Goal: Transaction & Acquisition: Purchase product/service

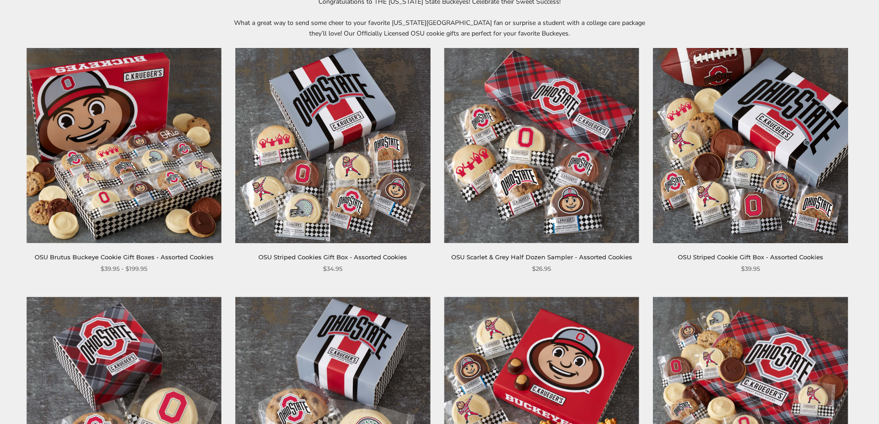
scroll to position [138, 0]
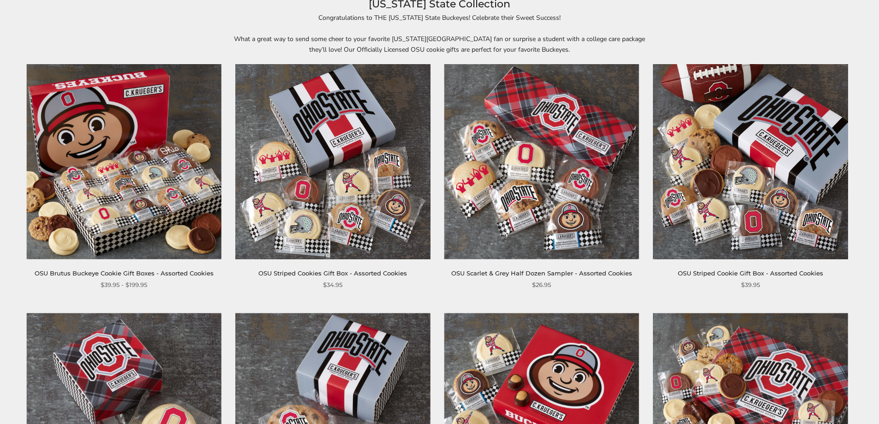
click at [321, 234] on img at bounding box center [332, 161] width 195 height 195
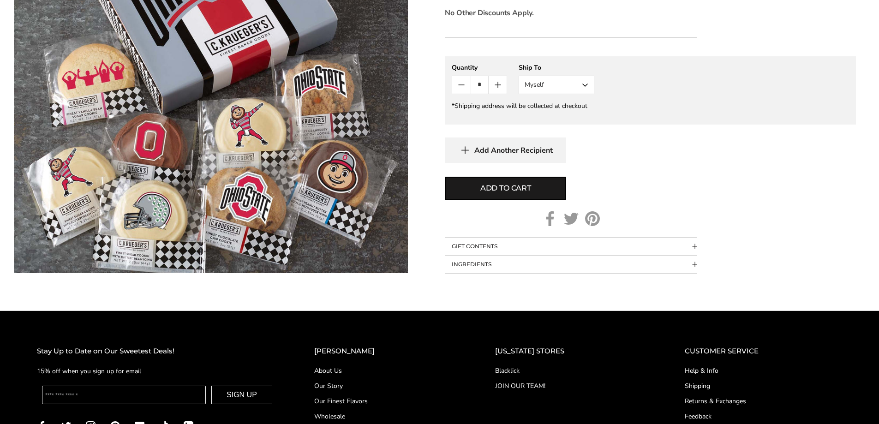
scroll to position [461, 0]
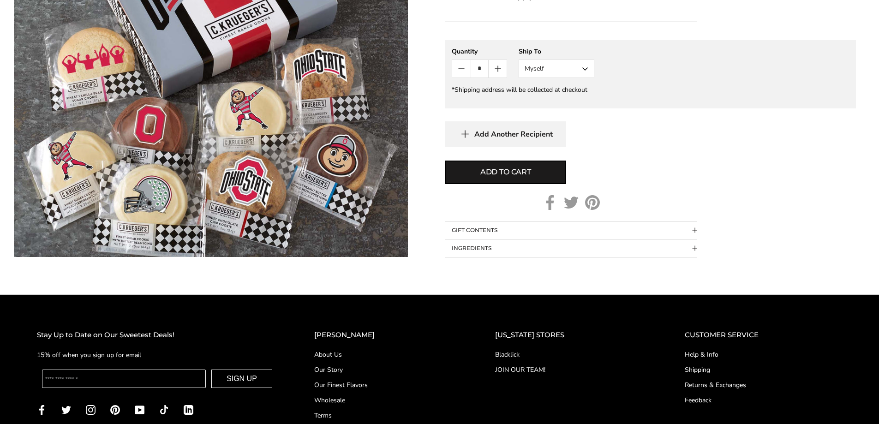
click at [685, 247] on button "INGREDIENTS" at bounding box center [571, 248] width 252 height 18
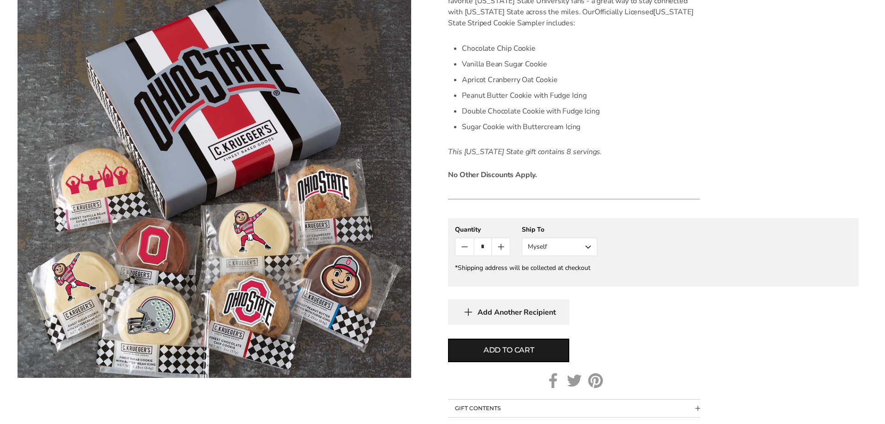
scroll to position [277, 0]
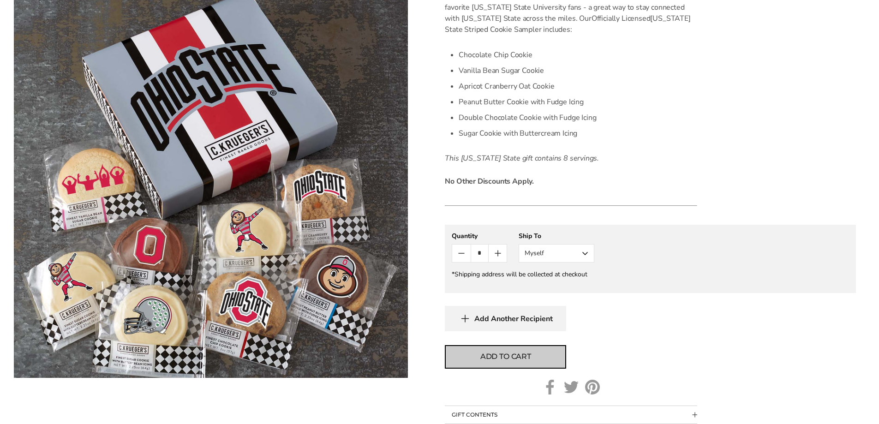
click at [513, 359] on span "Add to cart" at bounding box center [505, 356] width 51 height 11
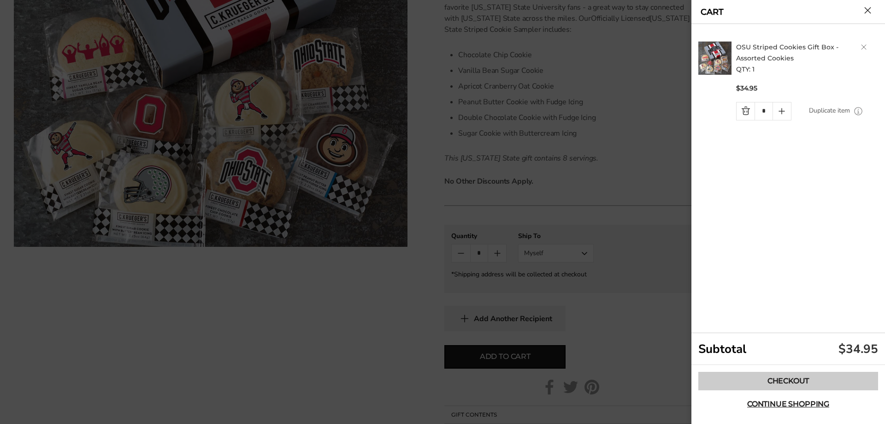
click at [777, 379] on link "Checkout" at bounding box center [789, 381] width 180 height 18
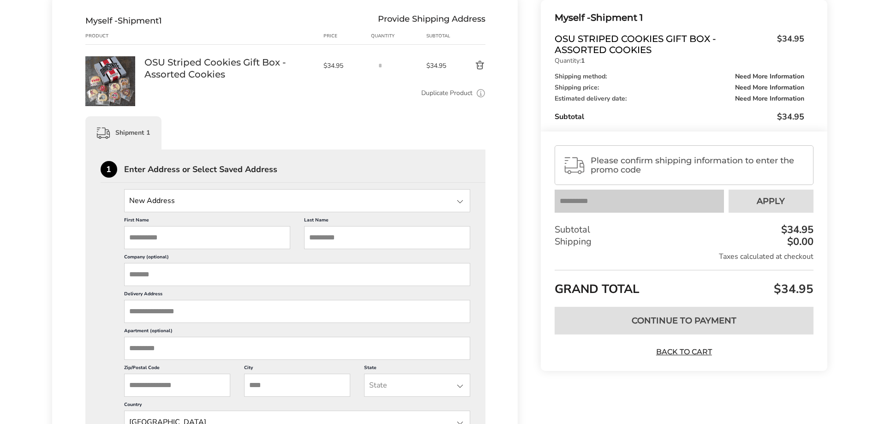
scroll to position [138, 0]
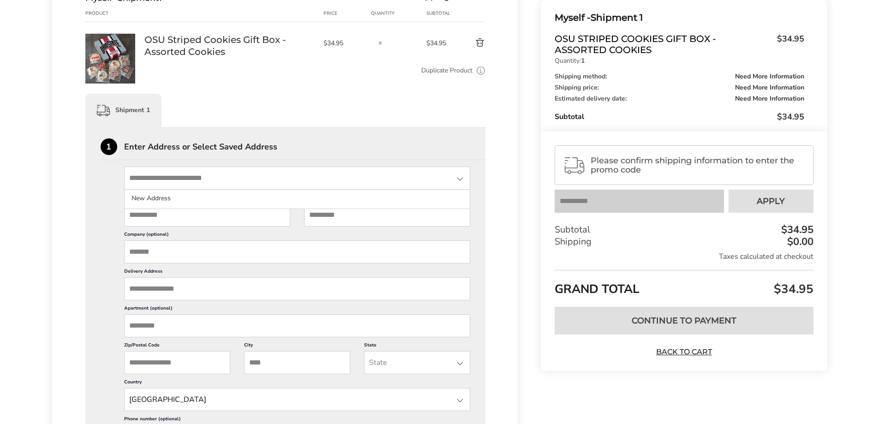
click at [166, 178] on input "State" at bounding box center [297, 177] width 346 height 23
type input "**********"
type input "*******"
type input "*****"
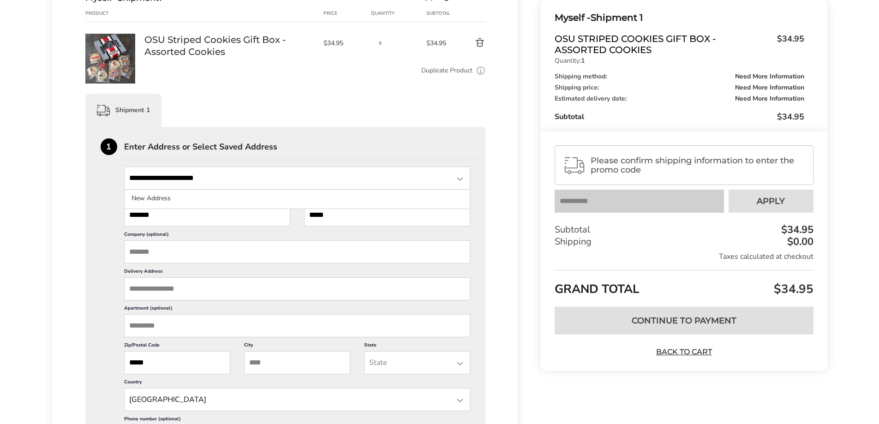
type input "**********"
click at [222, 178] on input "State" at bounding box center [297, 177] width 346 height 23
type input "**********"
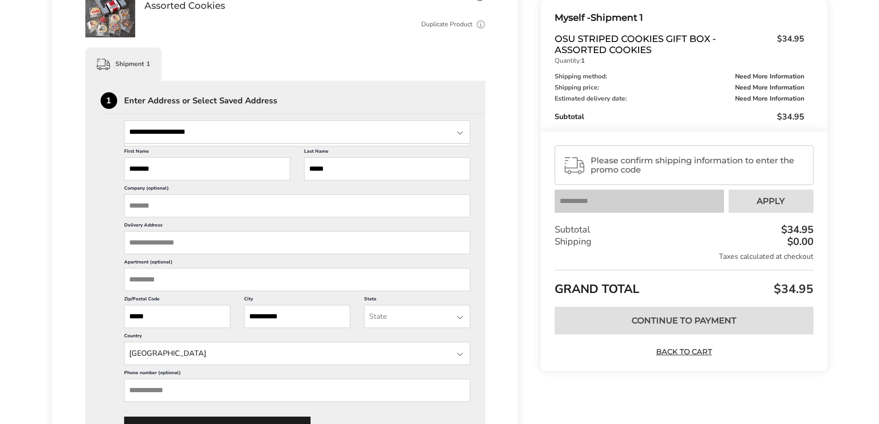
scroll to position [231, 0]
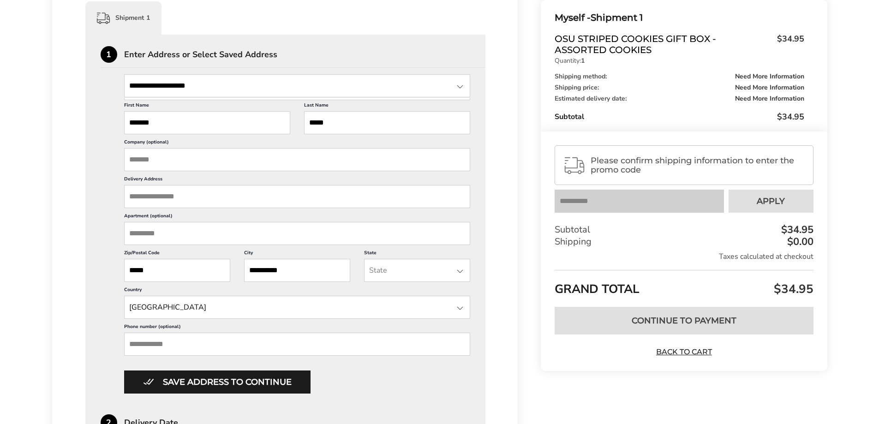
click at [226, 201] on input "Delivery Address" at bounding box center [297, 196] width 346 height 23
click at [173, 201] on input "Delivery Address" at bounding box center [297, 196] width 346 height 23
click at [163, 86] on input "State" at bounding box center [297, 85] width 346 height 23
click at [359, 50] on div "1 Enter Address or Select Saved Address" at bounding box center [293, 57] width 385 height 22
click at [459, 87] on div at bounding box center [459, 86] width 11 height 11
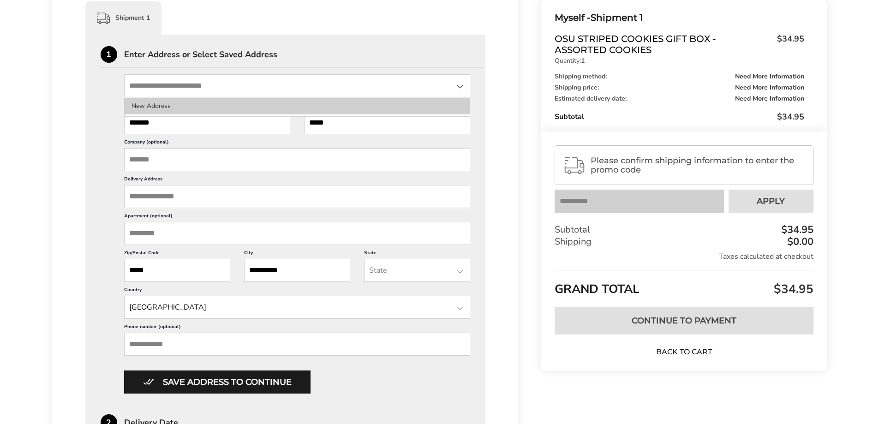
click at [400, 107] on li "New Address" at bounding box center [297, 106] width 345 height 17
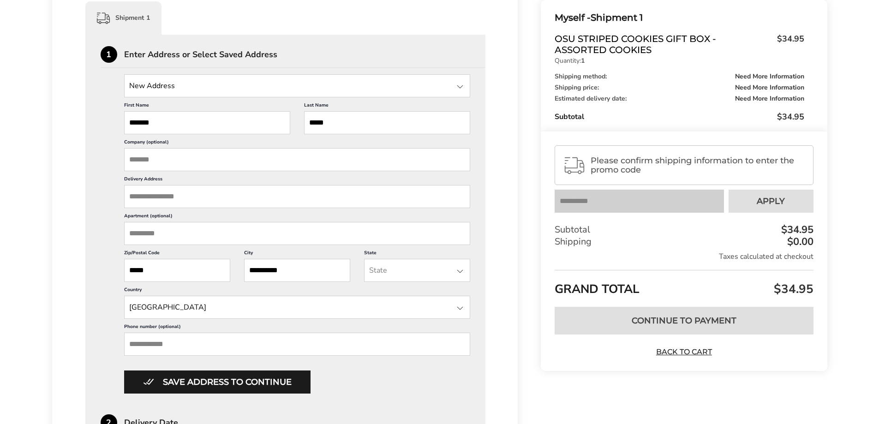
click at [276, 194] on input "Delivery Address" at bounding box center [297, 196] width 346 height 23
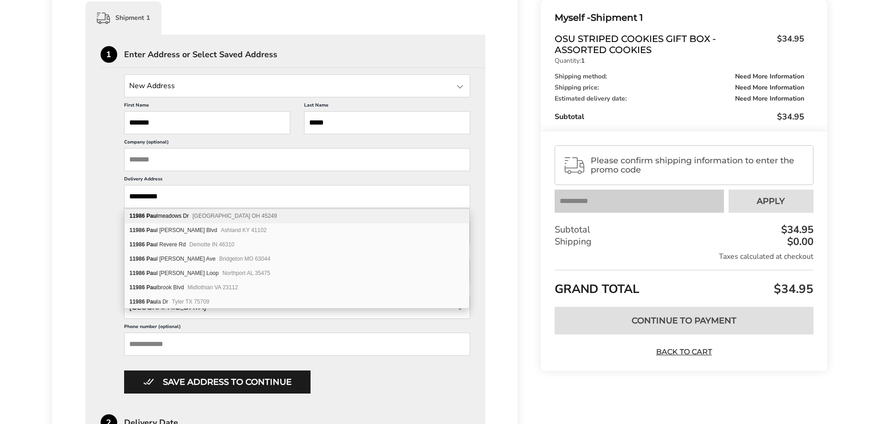
click at [227, 214] on span "Cincinnati OH 45249" at bounding box center [234, 216] width 84 height 6
type input "**********"
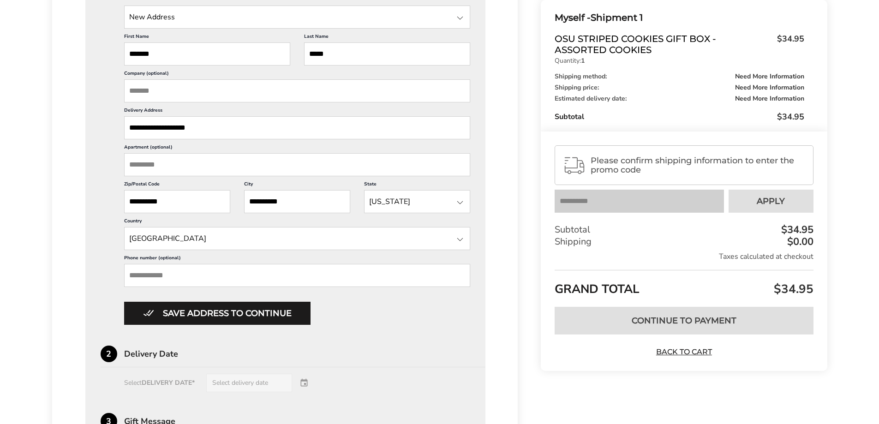
scroll to position [323, 0]
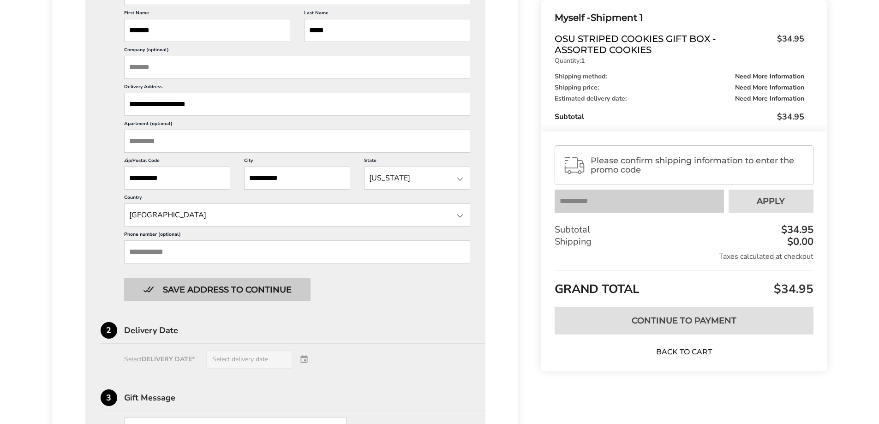
click at [277, 291] on button "Save address to continue" at bounding box center [217, 289] width 186 height 23
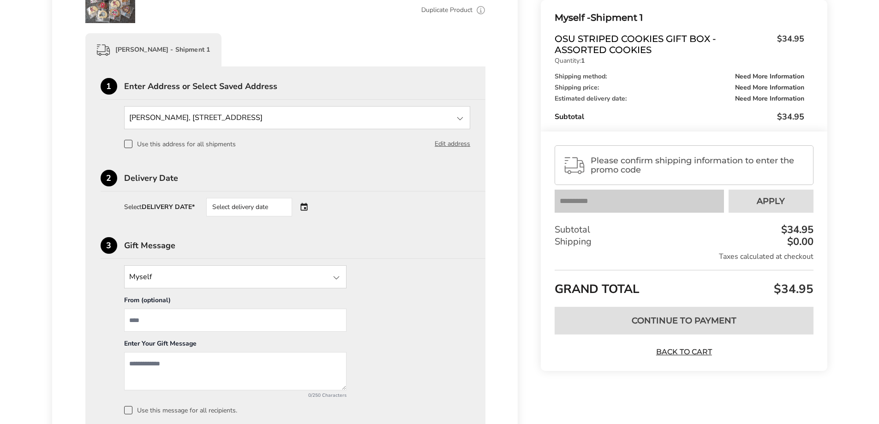
scroll to position [177, 0]
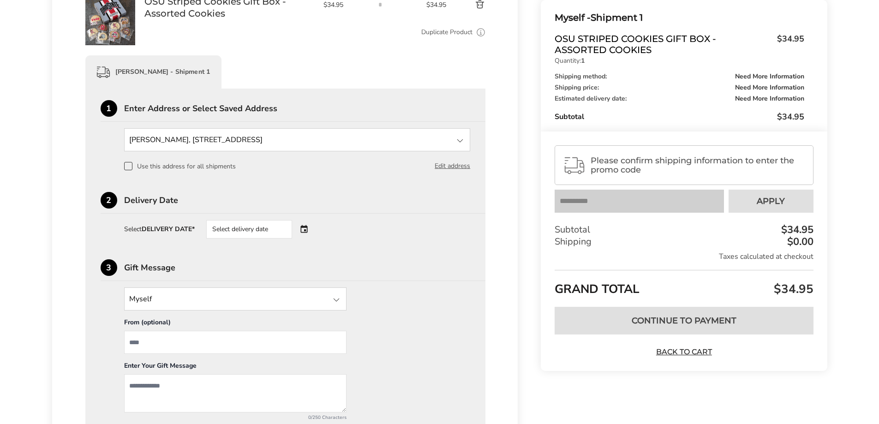
click at [304, 230] on div "Select delivery date" at bounding box center [262, 229] width 112 height 18
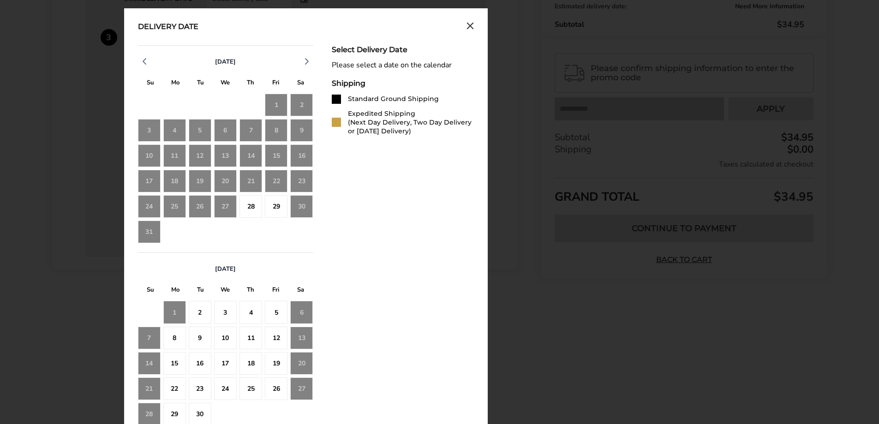
scroll to position [407, 0]
click at [274, 208] on div "29" at bounding box center [276, 206] width 23 height 23
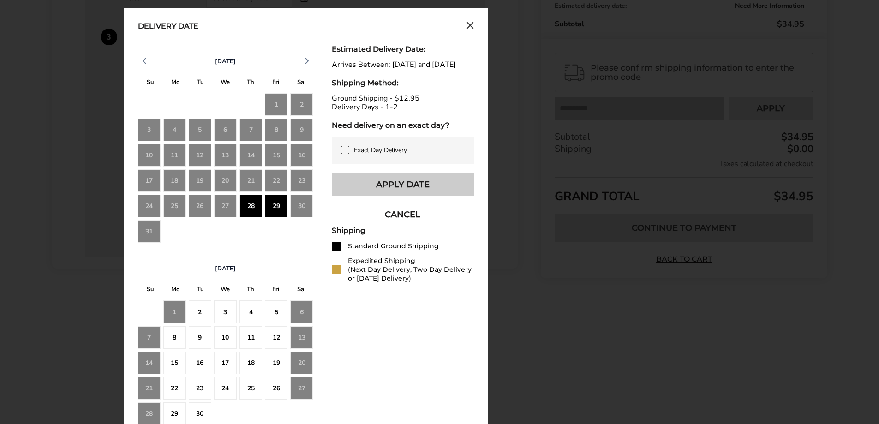
click at [392, 196] on button "Apply Date" at bounding box center [403, 184] width 142 height 23
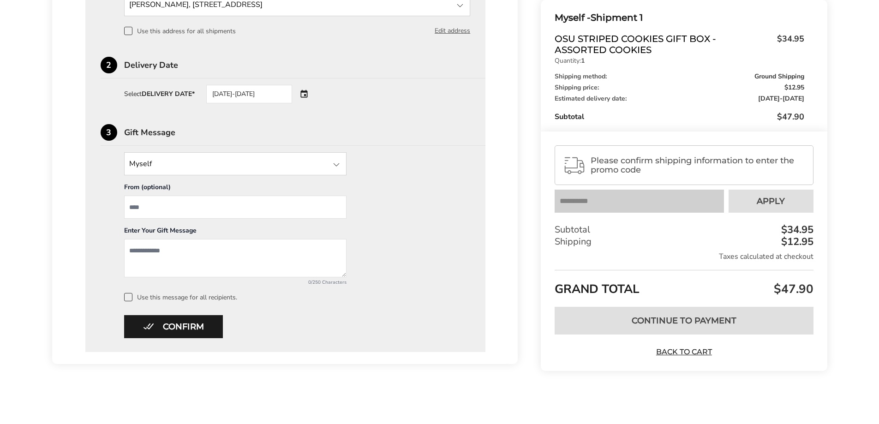
scroll to position [312, 0]
click at [337, 164] on div at bounding box center [336, 164] width 11 height 11
click at [380, 144] on div "3 Gift Message" at bounding box center [293, 135] width 385 height 22
click at [304, 95] on div "08/28/2025-08/29/2025" at bounding box center [262, 94] width 112 height 18
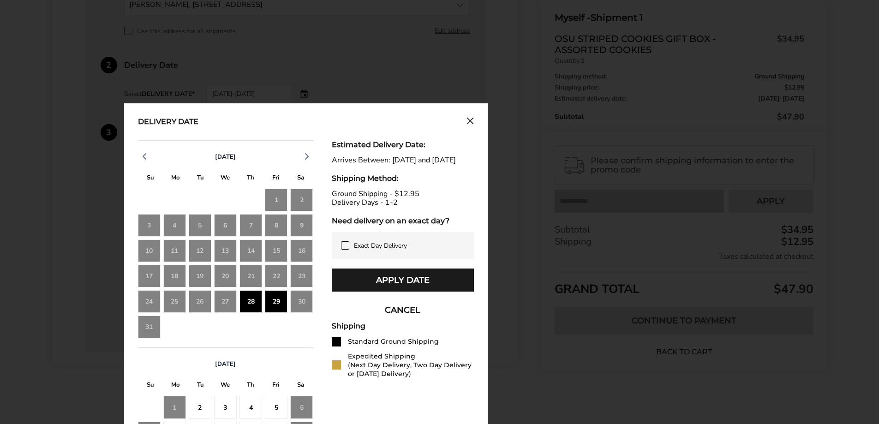
click at [348, 249] on icon at bounding box center [344, 245] width 7 height 7
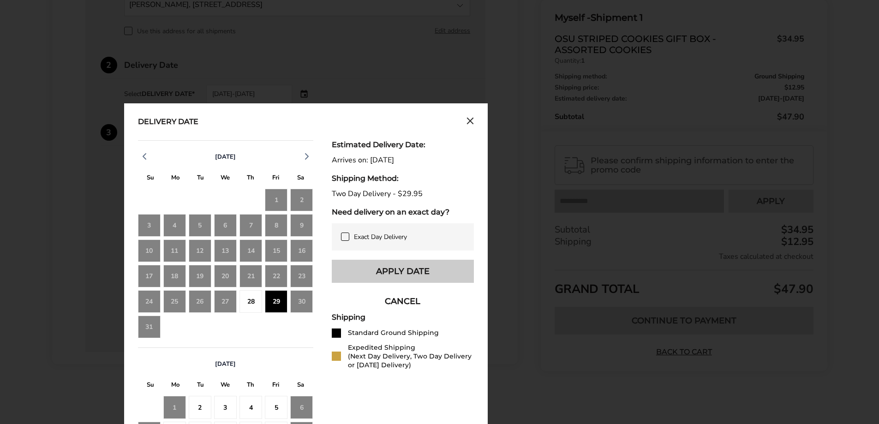
click at [403, 273] on button "Apply Date" at bounding box center [403, 271] width 142 height 23
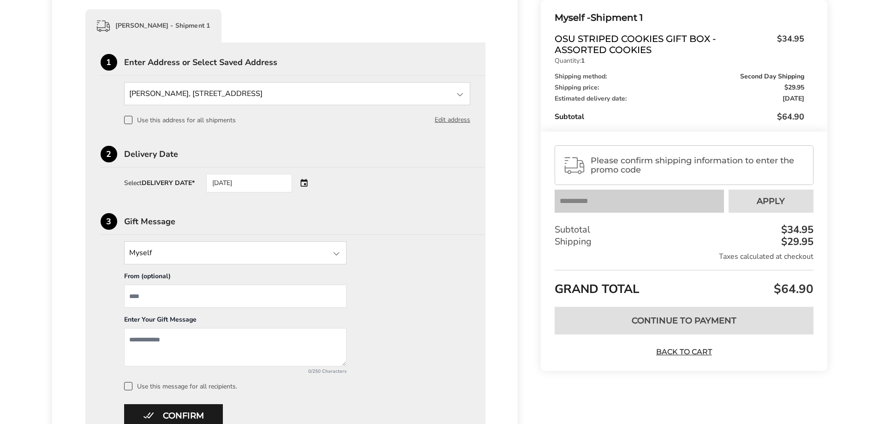
scroll to position [220, 0]
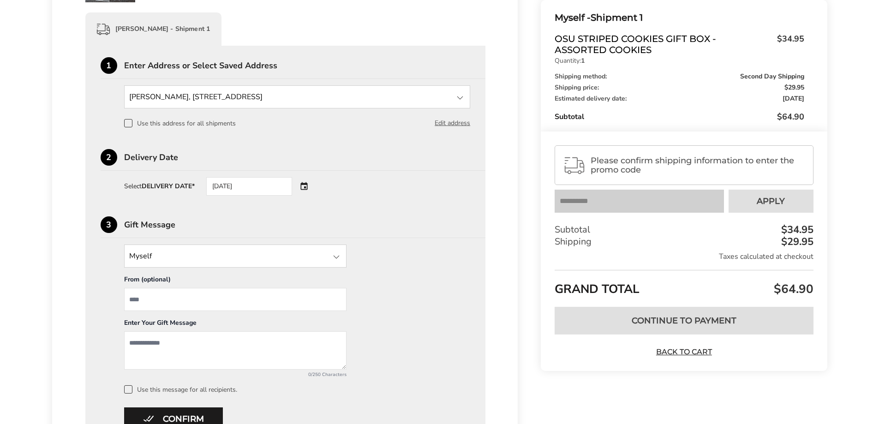
click at [305, 184] on div "08/29/2025" at bounding box center [262, 186] width 112 height 18
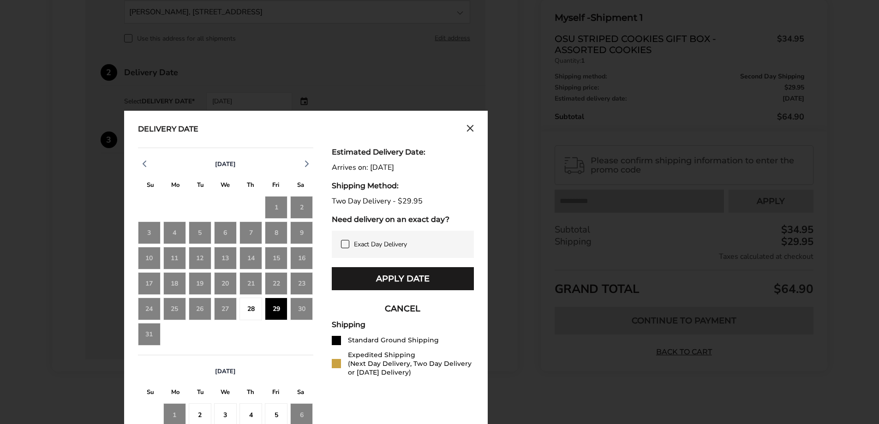
scroll to position [312, 0]
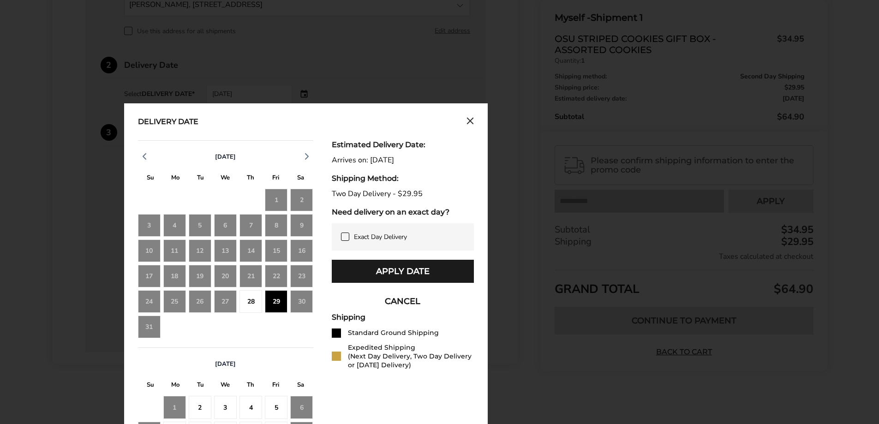
click at [344, 237] on icon at bounding box center [344, 236] width 7 height 7
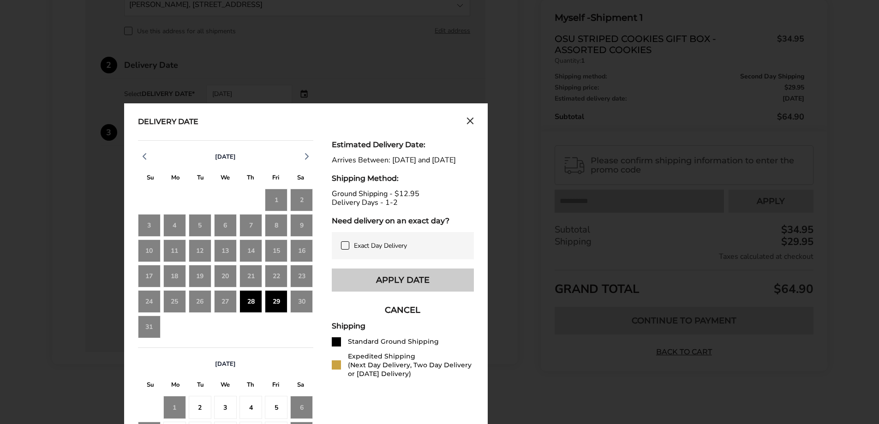
click at [370, 291] on button "Apply Date" at bounding box center [403, 279] width 142 height 23
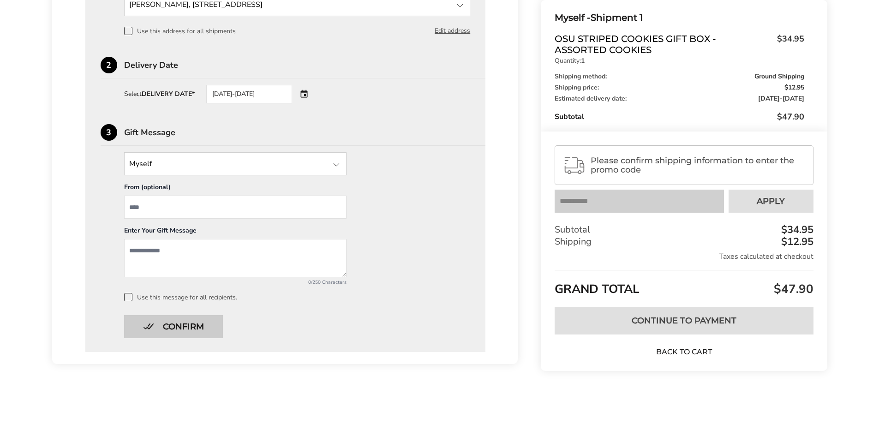
click at [208, 321] on button "Confirm" at bounding box center [173, 326] width 99 height 23
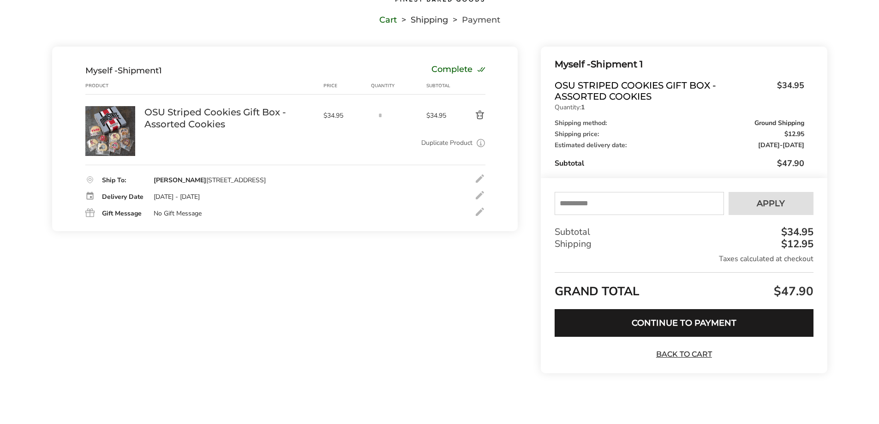
scroll to position [66, 0]
click at [671, 321] on button "Continue to Payment" at bounding box center [683, 323] width 258 height 28
